Goal: Communication & Community: Answer question/provide support

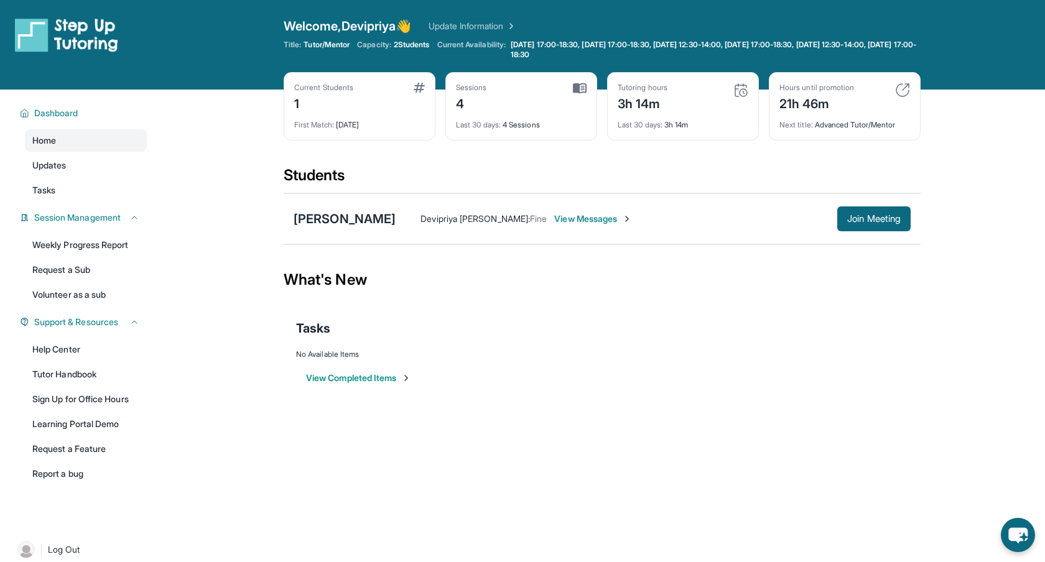
click at [586, 219] on span "View Messages" at bounding box center [593, 219] width 78 height 12
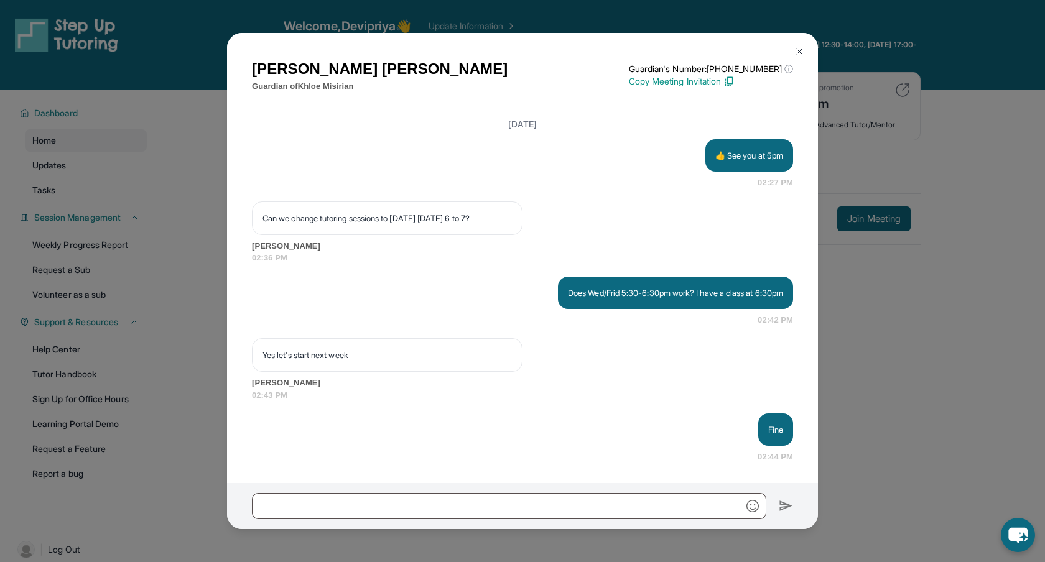
scroll to position [7346, 0]
click at [177, 175] on div "[PERSON_NAME] Guardian of [PERSON_NAME] Guardian's Number: [PHONE_NUMBER] ⓘ Thi…" at bounding box center [522, 281] width 1045 height 562
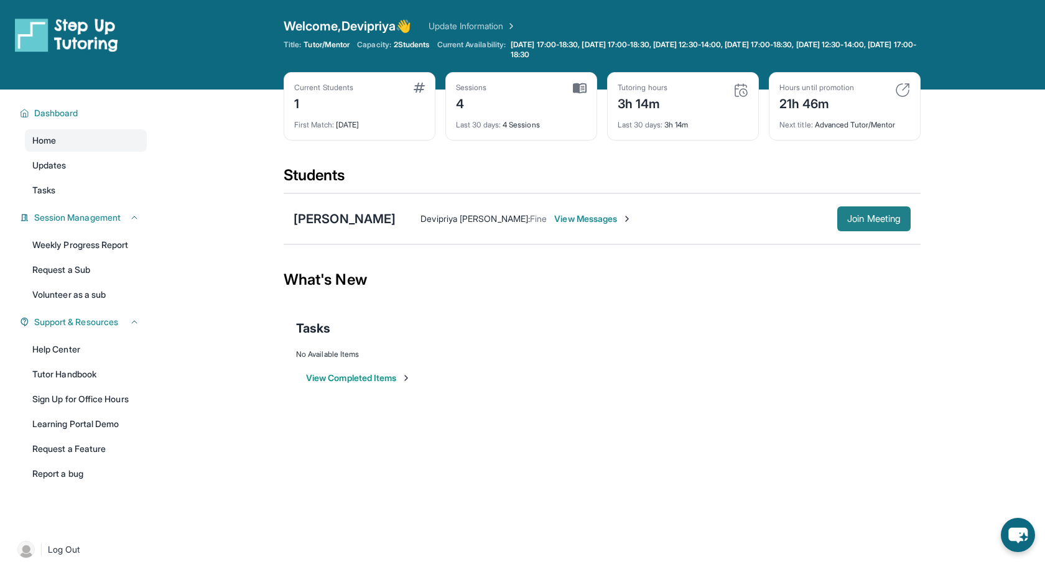
click at [754, 223] on span "Join Meeting" at bounding box center [873, 218] width 53 height 7
click at [314, 219] on div "[PERSON_NAME]" at bounding box center [344, 218] width 102 height 17
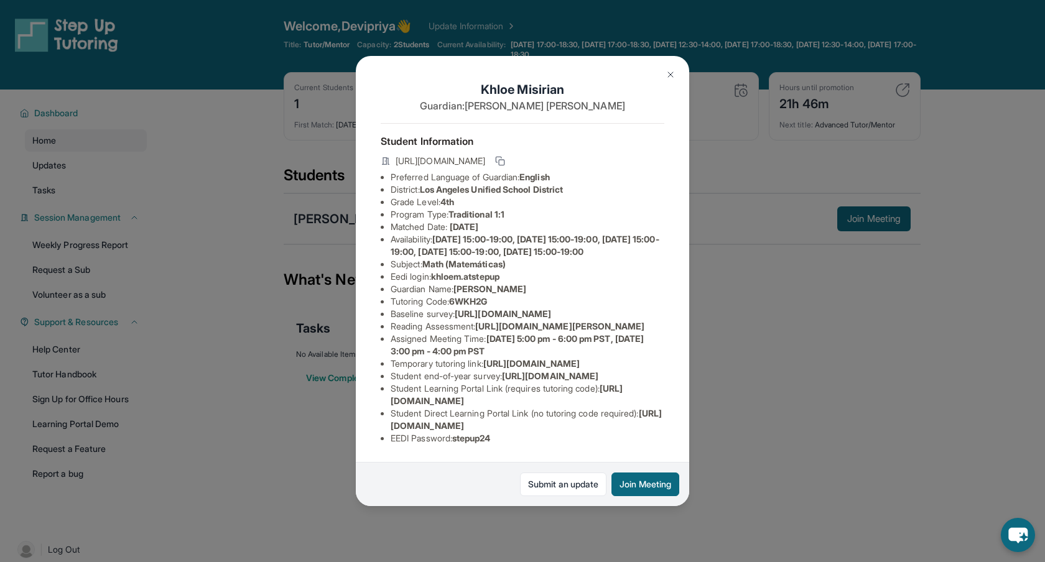
click at [367, 388] on div "[PERSON_NAME] Guardian: [PERSON_NAME] Student Information [URL][DOMAIN_NAME] Pr…" at bounding box center [522, 281] width 333 height 450
drag, startPoint x: 436, startPoint y: 290, endPoint x: 525, endPoint y: 283, distance: 89.2
click at [524, 283] on li "Eedi login : khloem.atstepup" at bounding box center [527, 276] width 274 height 12
copy span "khloem.atstepup"
click at [660, 370] on li "Temporary tutoring link : [URL][DOMAIN_NAME]" at bounding box center [527, 364] width 274 height 12
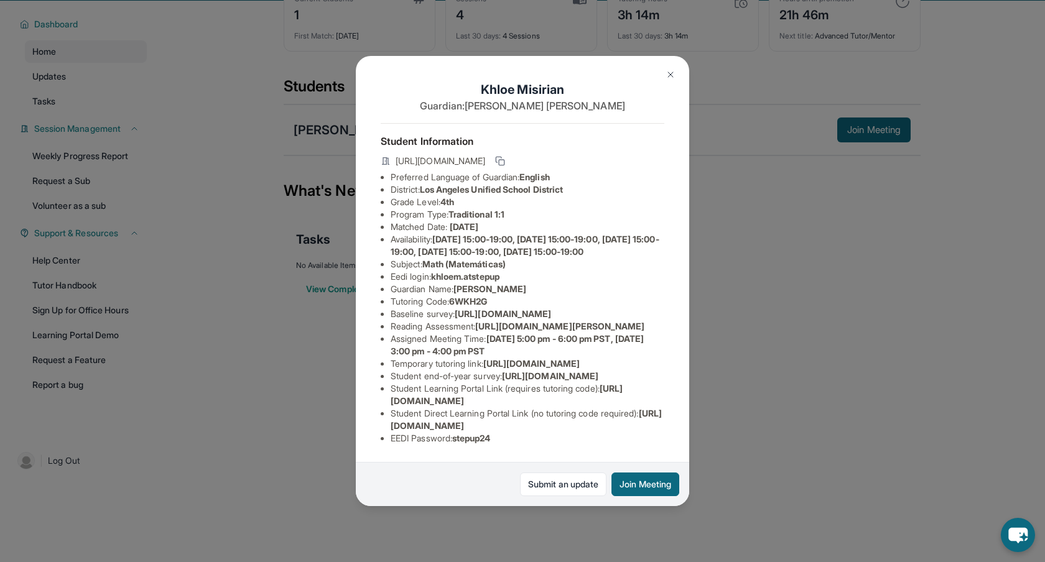
scroll to position [90, 0]
drag, startPoint x: 457, startPoint y: 440, endPoint x: 507, endPoint y: 440, distance: 50.4
click at [507, 440] on li "EEDI Password : stepup24" at bounding box center [527, 438] width 274 height 12
copy span "stepup24"
click at [267, 359] on div "[PERSON_NAME] Guardian: [PERSON_NAME] Student Information [URL][DOMAIN_NAME] Pr…" at bounding box center [522, 281] width 1045 height 562
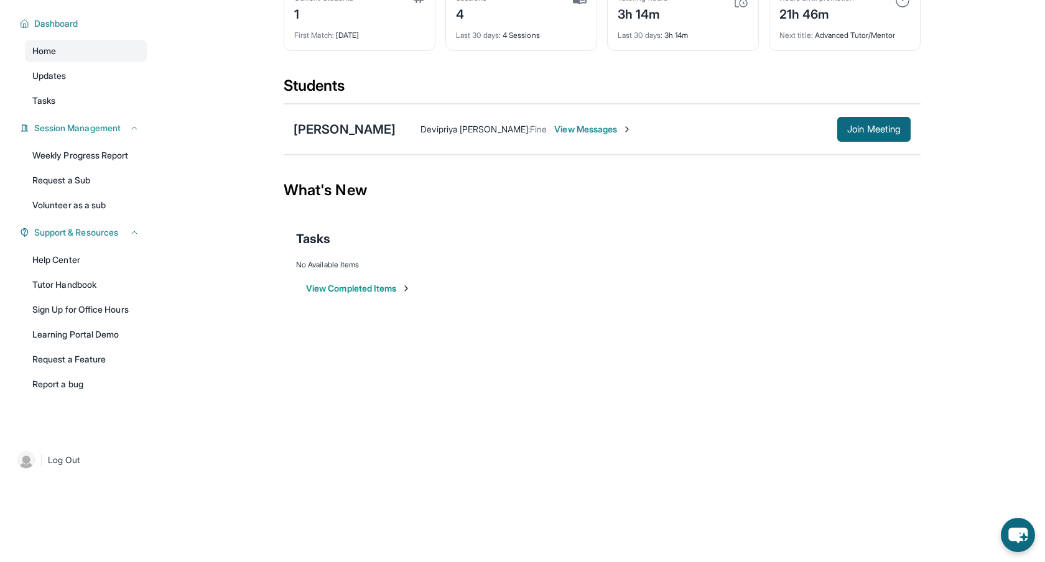
click at [586, 131] on span "View Messages" at bounding box center [593, 129] width 78 height 12
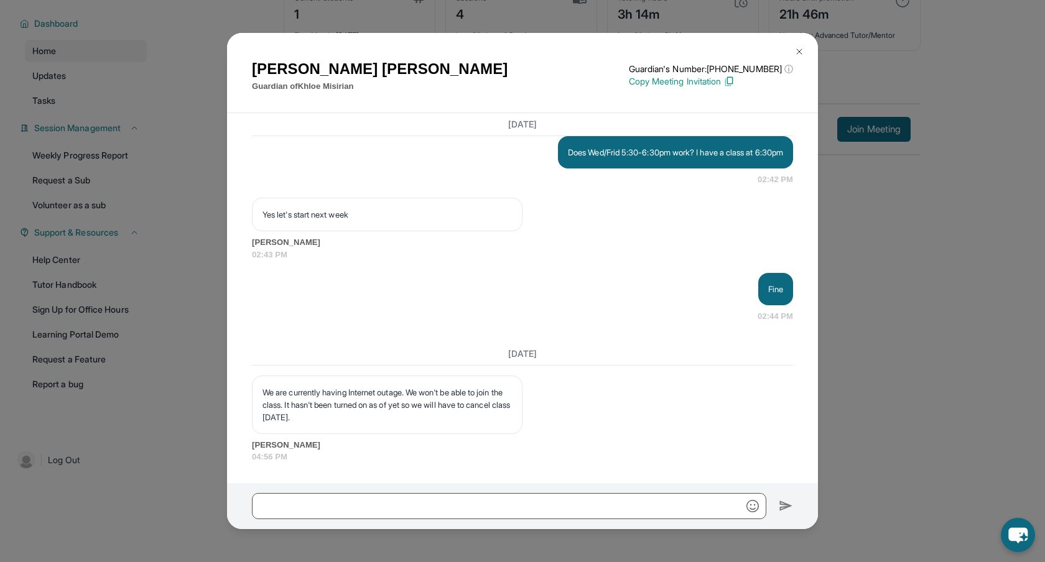
scroll to position [7487, 0]
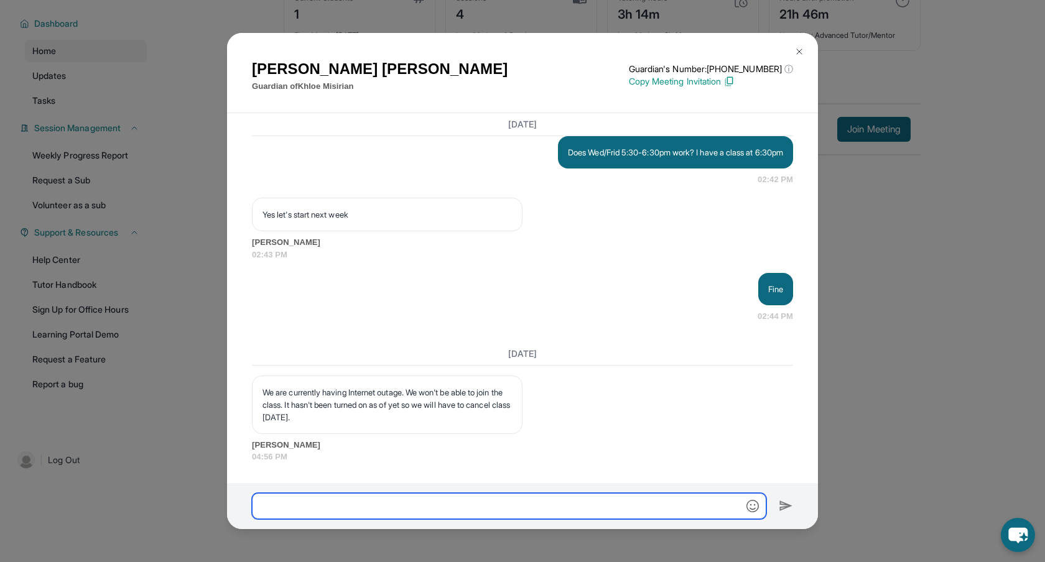
click at [385, 504] on input "text" at bounding box center [509, 506] width 514 height 26
click at [496, 504] on input "**********" at bounding box center [509, 506] width 514 height 26
click at [590, 504] on input "**********" at bounding box center [509, 506] width 514 height 26
type input "**********"
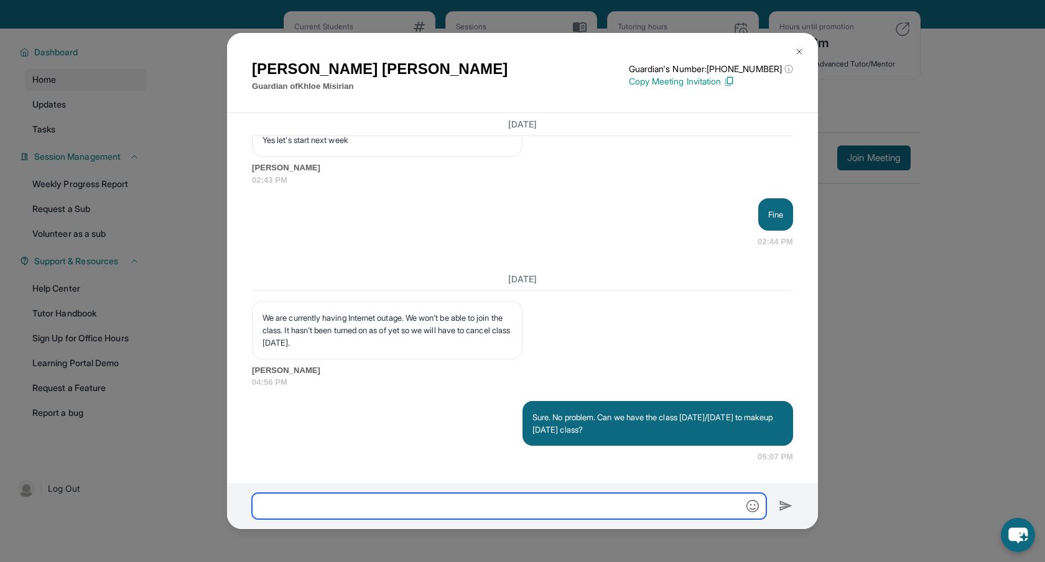
scroll to position [53, 0]
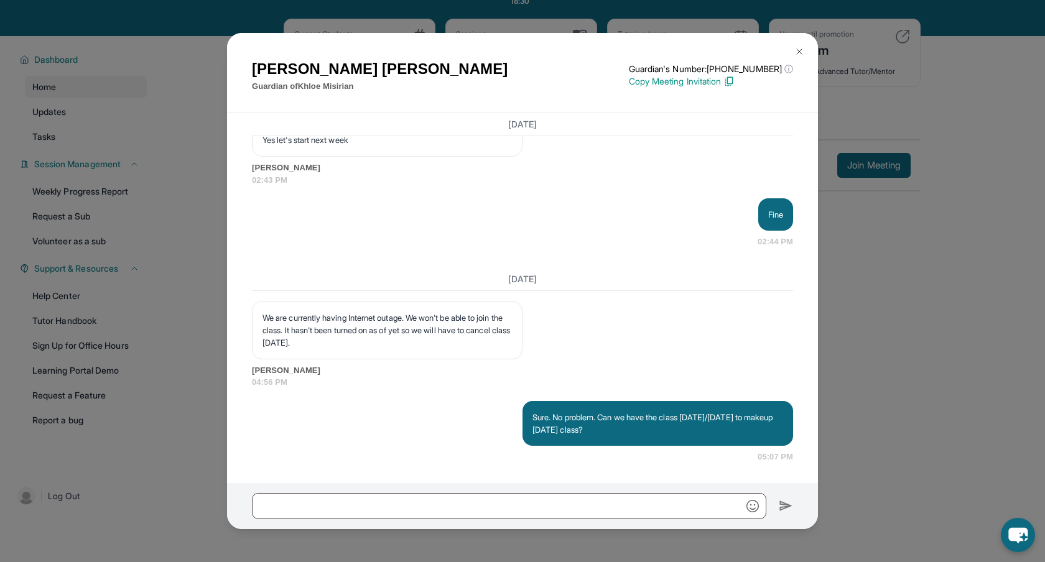
click at [754, 53] on img at bounding box center [799, 52] width 10 height 10
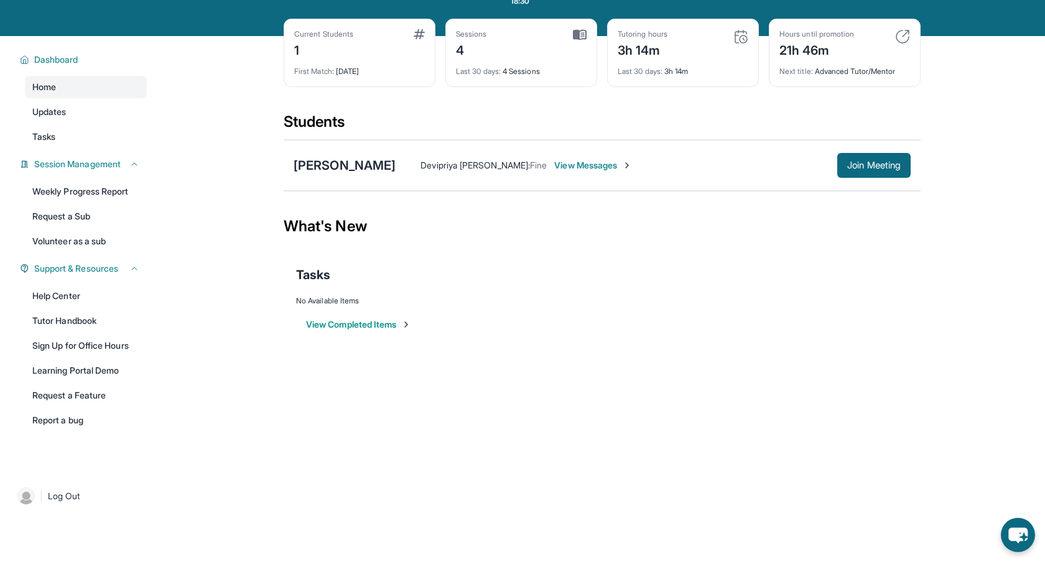
click at [752, 109] on div "Current Students 1 First Match : [DATE] Sessions 4 Last 30 days : 4 Sessions Tu…" at bounding box center [602, 65] width 637 height 93
click at [754, 168] on span "Join Meeting" at bounding box center [873, 165] width 53 height 7
